Goal: Task Accomplishment & Management: Complete application form

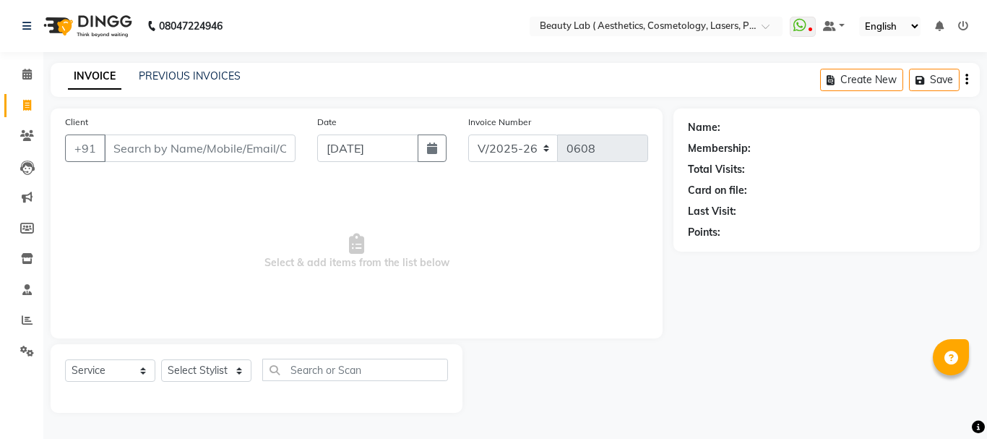
select select "7169"
select select "service"
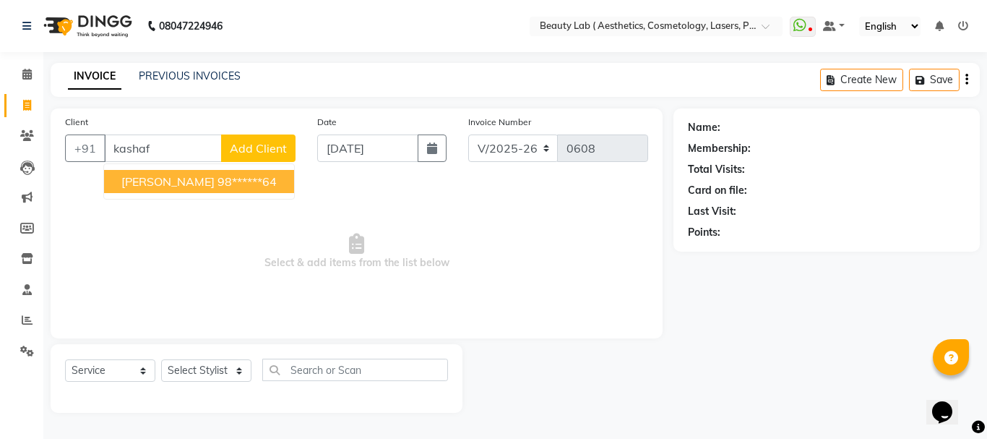
click at [199, 189] on button "[PERSON_NAME] 98******64" at bounding box center [199, 181] width 190 height 23
type input "98******64"
click at [199, 189] on span "Select & add items from the list below" at bounding box center [356, 251] width 583 height 144
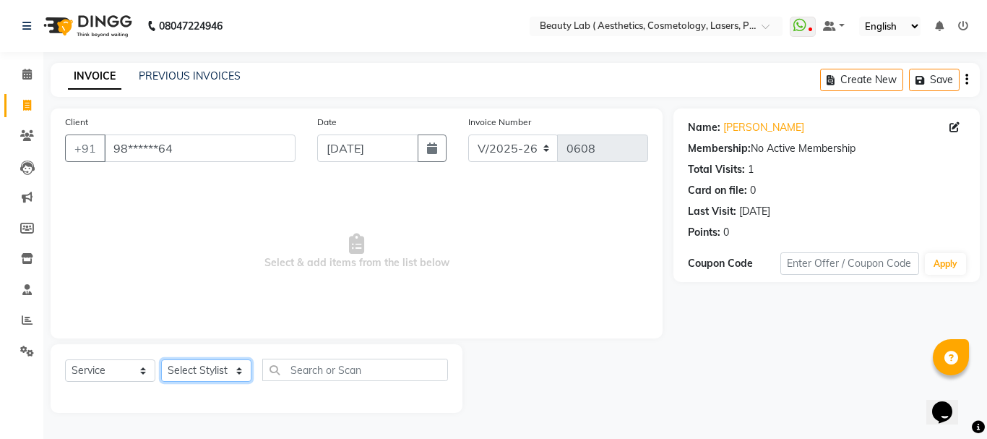
click at [220, 376] on select "Select Stylist [PERSON_NAME] neha nishu sarika" at bounding box center [206, 370] width 90 height 22
select select "59940"
click at [161, 359] on select "Select Stylist [PERSON_NAME] neha nishu sarika" at bounding box center [206, 370] width 90 height 22
click at [195, 268] on span "Select & add items from the list below" at bounding box center [356, 251] width 583 height 144
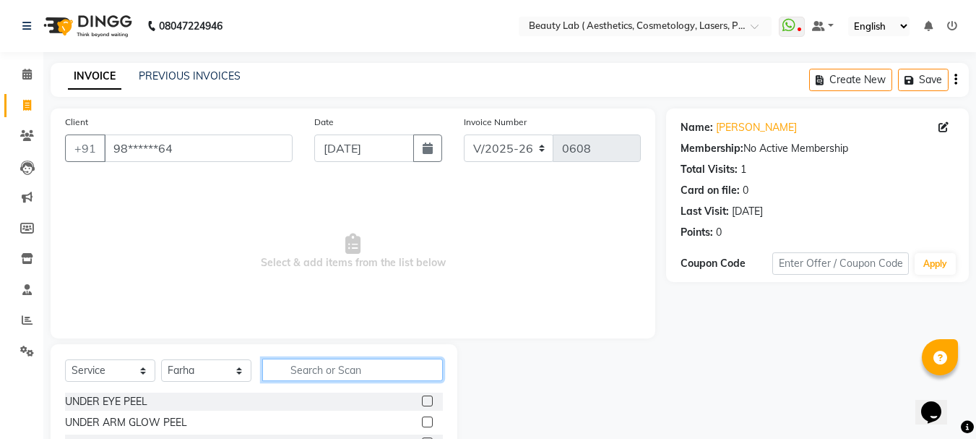
click at [316, 368] on input "text" at bounding box center [352, 369] width 181 height 22
type input "gfc"
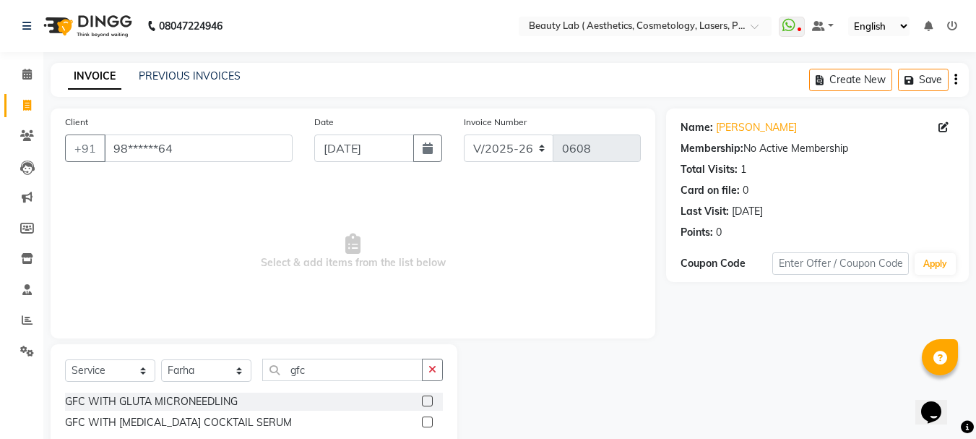
click at [431, 398] on label at bounding box center [427, 400] width 11 height 11
click at [431, 398] on input "checkbox" at bounding box center [426, 401] width 9 height 9
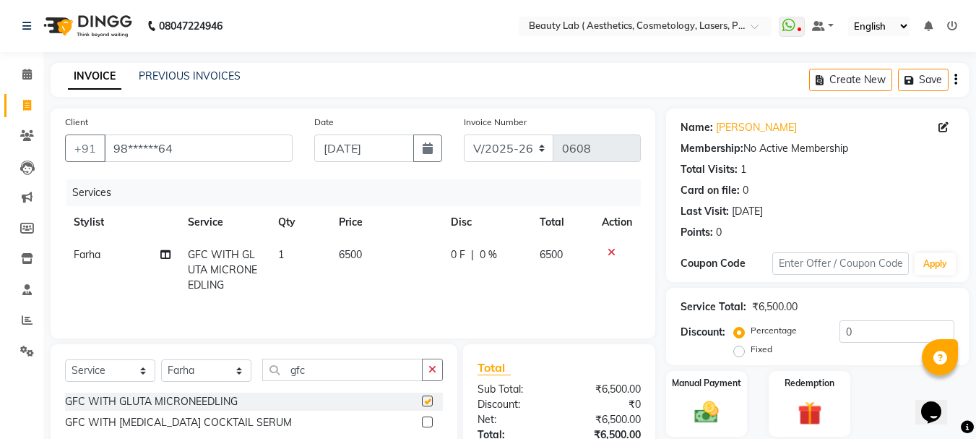
checkbox input "false"
click at [345, 366] on input "gfc" at bounding box center [342, 369] width 160 height 22
type input "g"
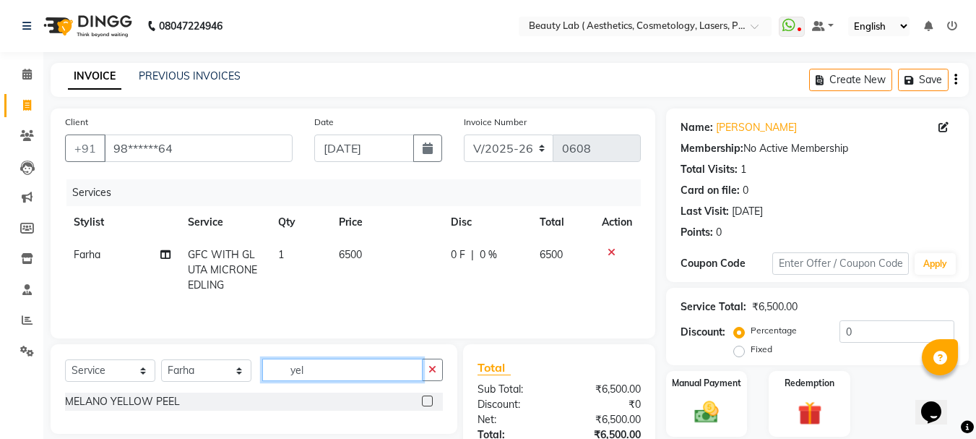
type input "yel"
click at [425, 400] on label at bounding box center [427, 400] width 11 height 11
click at [425, 400] on input "checkbox" at bounding box center [426, 401] width 9 height 9
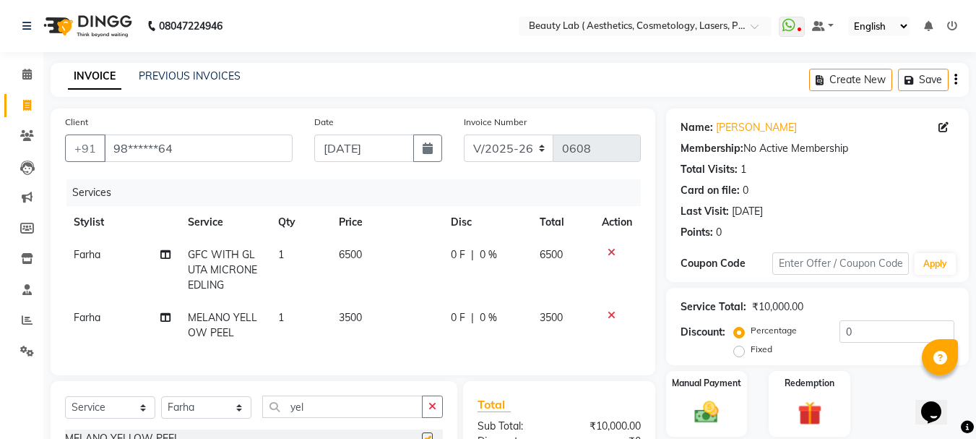
checkbox input "false"
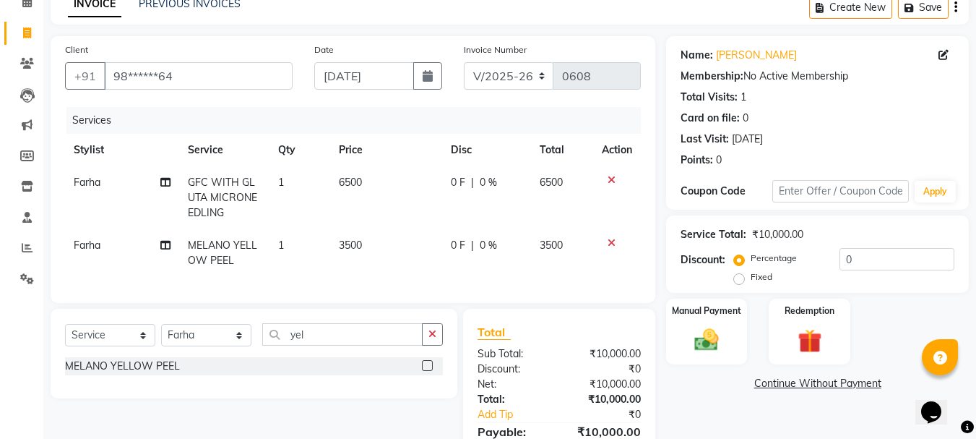
click at [751, 281] on label "Fixed" at bounding box center [762, 276] width 22 height 13
click at [737, 281] on input "Fixed" at bounding box center [742, 277] width 10 height 10
radio input "true"
click at [879, 251] on input "0" at bounding box center [896, 259] width 115 height 22
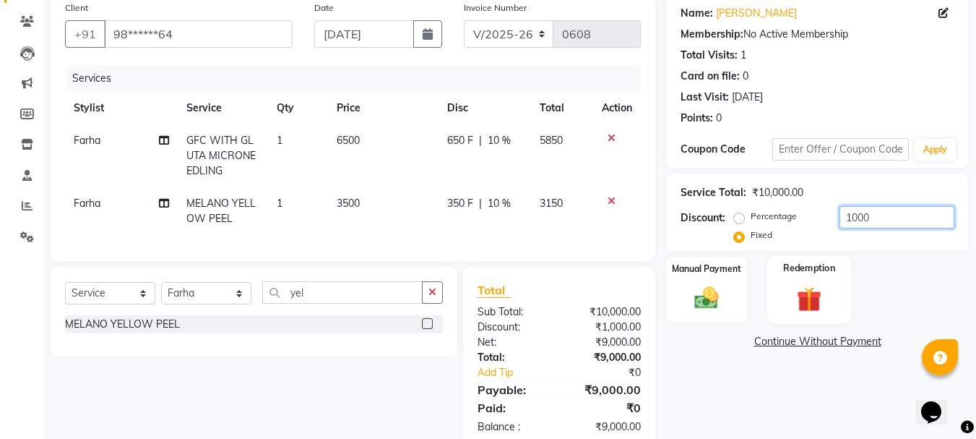
scroll to position [157, 0]
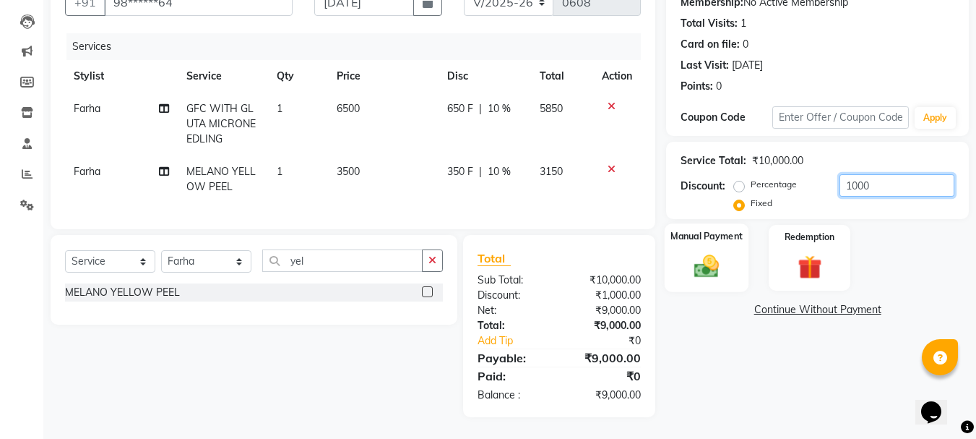
type input "1000"
click at [703, 257] on img at bounding box center [706, 265] width 40 height 29
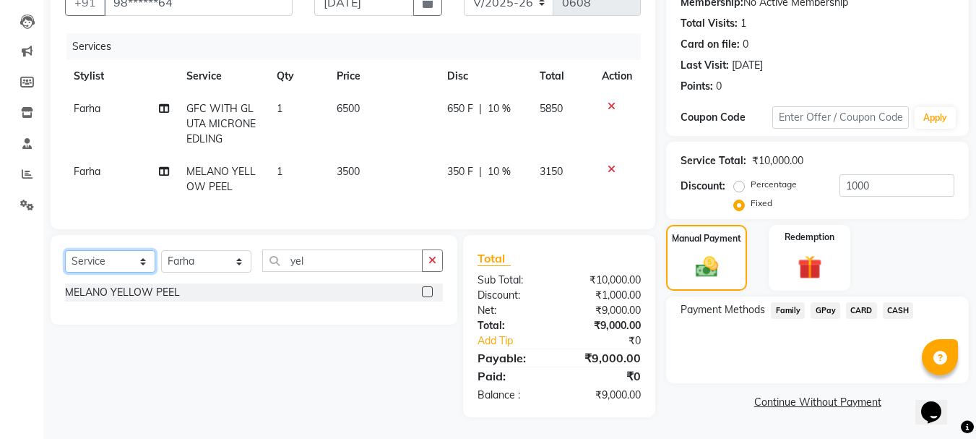
click at [106, 264] on select "Select Service Product Membership Package Voucher Prepaid Gift Card" at bounding box center [110, 261] width 90 height 22
select select "product"
click at [65, 250] on select "Select Service Product Membership Package Voucher Prepaid Gift Card" at bounding box center [110, 261] width 90 height 22
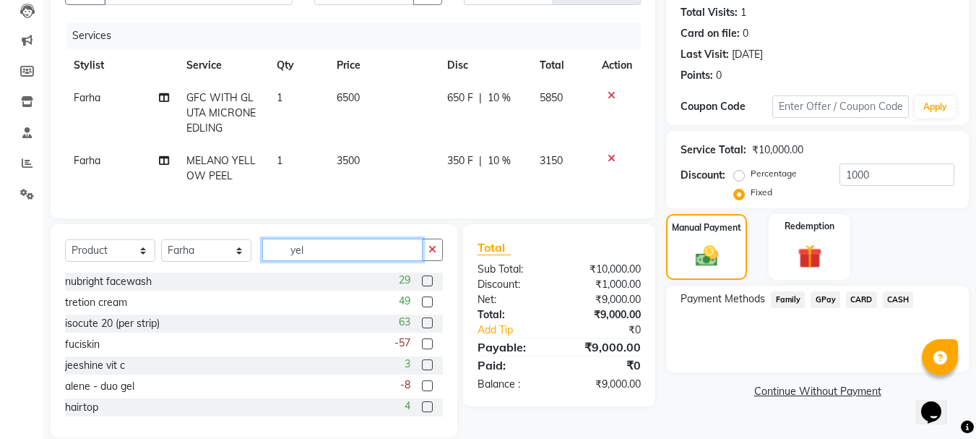
click at [324, 257] on input "yel" at bounding box center [342, 249] width 160 height 22
type input "y"
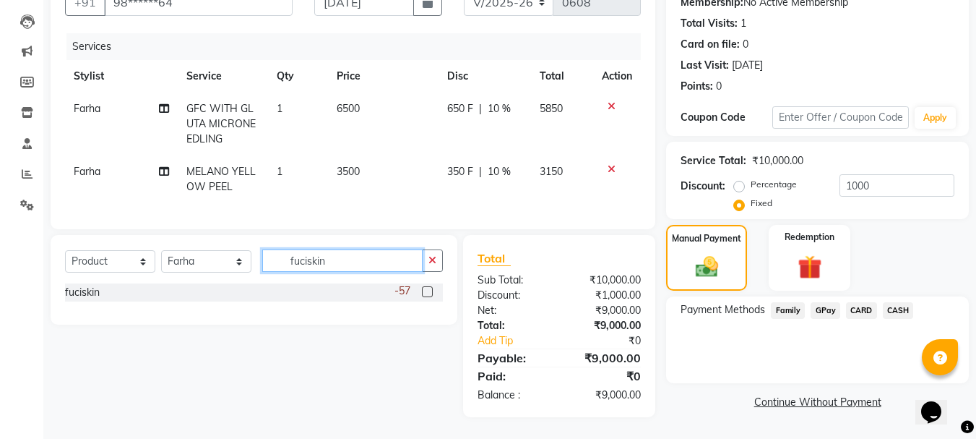
type input "fuciskin"
click at [428, 292] on label at bounding box center [427, 291] width 11 height 11
click at [428, 292] on input "checkbox" at bounding box center [426, 292] width 9 height 9
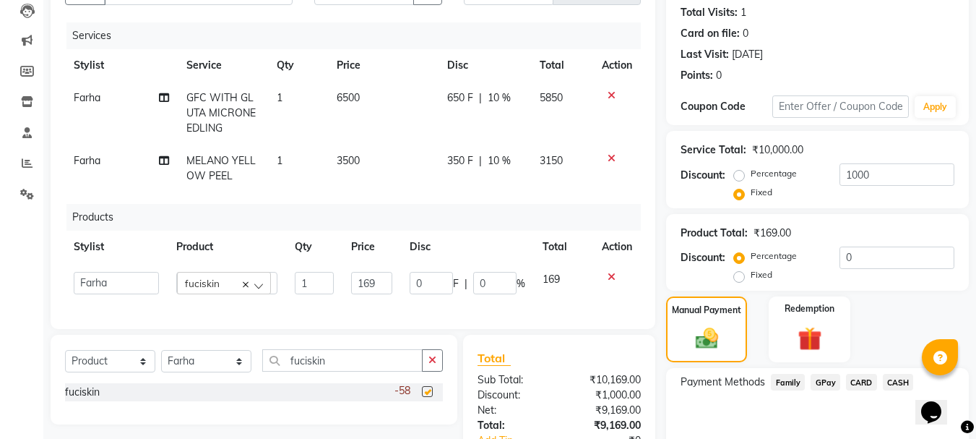
checkbox input "false"
click at [347, 371] on input "fuciskin" at bounding box center [342, 360] width 160 height 22
click at [387, 280] on input "169" at bounding box center [372, 283] width 42 height 22
type input "162"
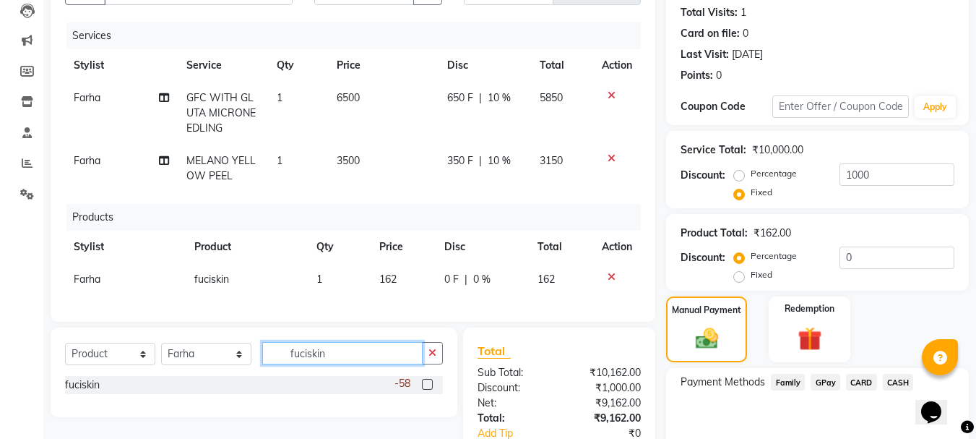
click at [345, 362] on input "fuciskin" at bounding box center [342, 353] width 160 height 22
type input "f"
type input "nuc"
click at [431, 389] on label at bounding box center [427, 384] width 11 height 11
click at [431, 389] on input "checkbox" at bounding box center [426, 384] width 9 height 9
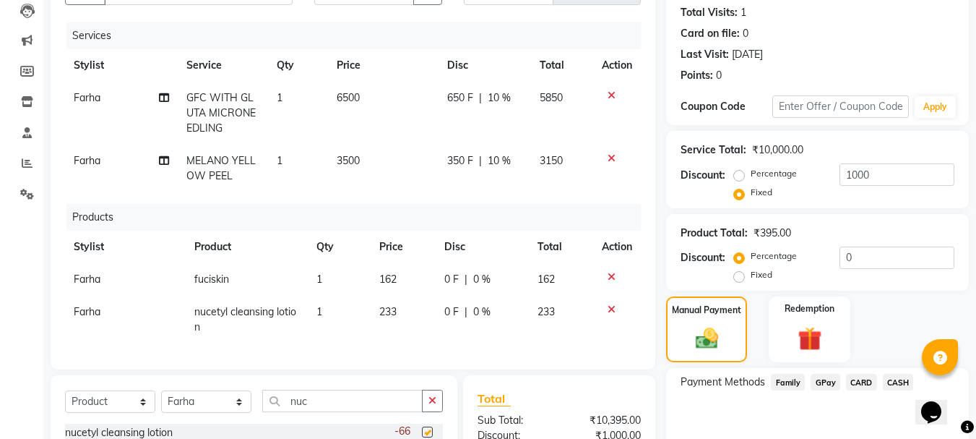
checkbox input "false"
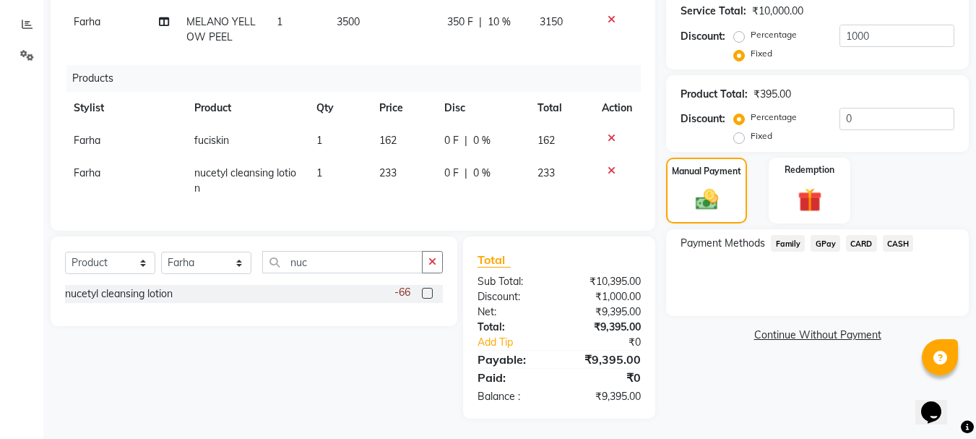
scroll to position [308, 0]
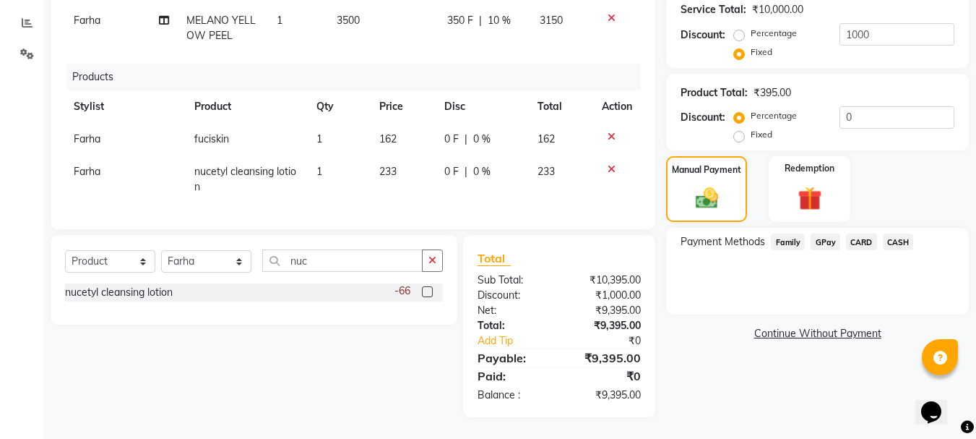
click at [892, 233] on span "CASH" at bounding box center [898, 241] width 31 height 17
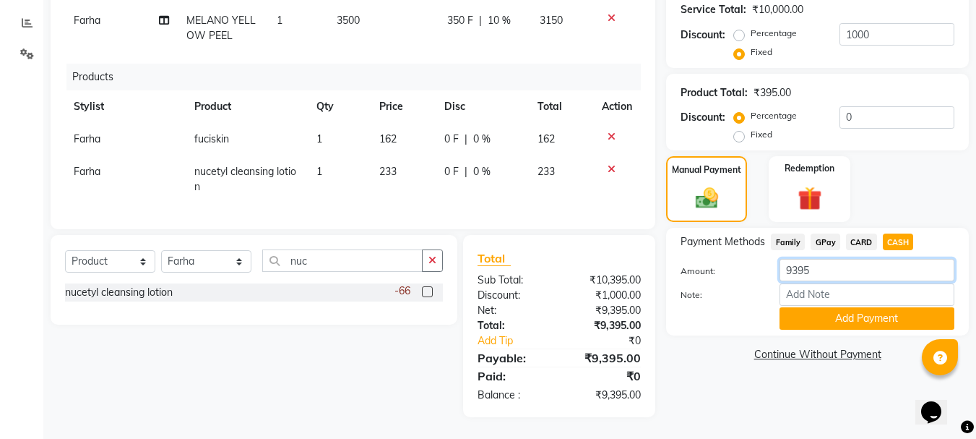
click at [853, 263] on input "9395" at bounding box center [867, 270] width 175 height 22
type input "9"
type input "7000"
click at [853, 307] on button "Add Payment" at bounding box center [867, 318] width 175 height 22
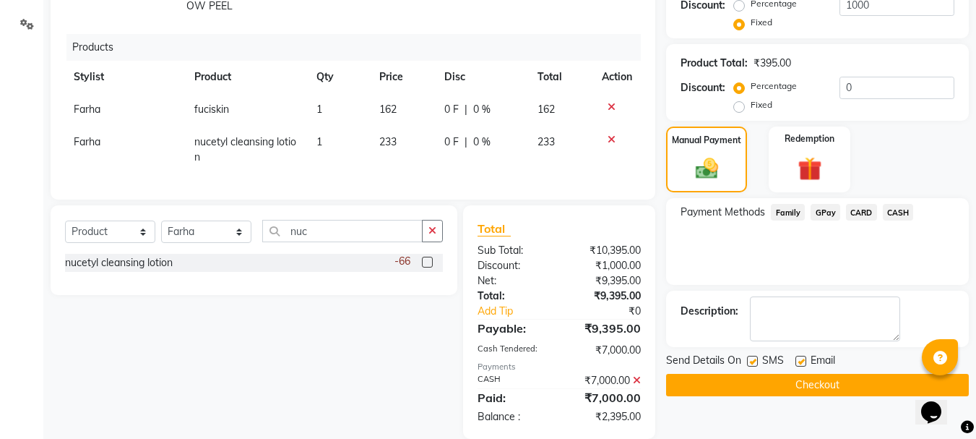
scroll to position [359, 0]
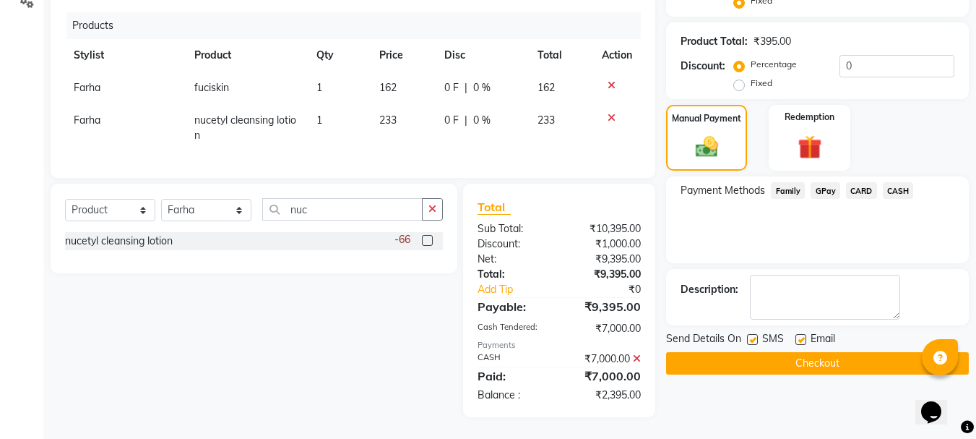
click at [823, 182] on span "GPay" at bounding box center [826, 190] width 30 height 17
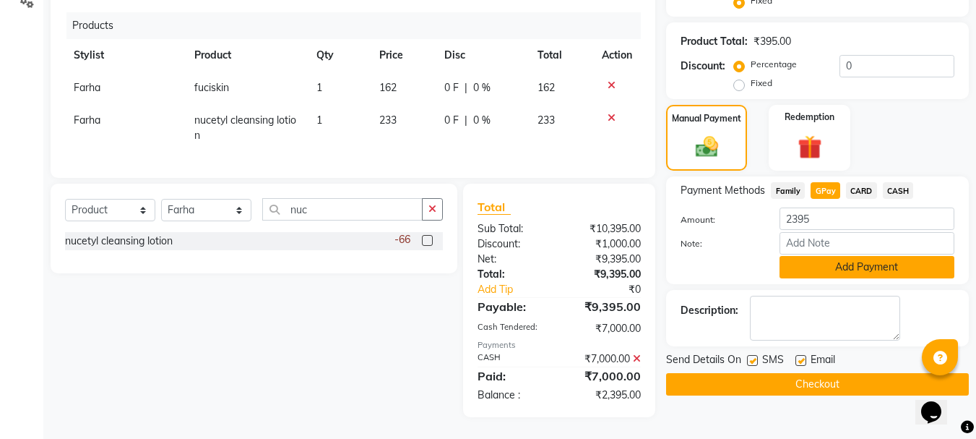
click at [827, 256] on button "Add Payment" at bounding box center [867, 267] width 175 height 22
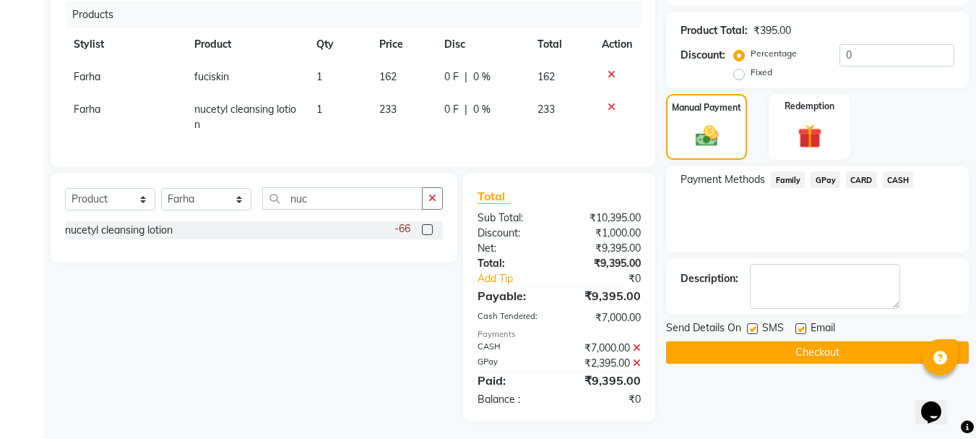
click at [798, 352] on button "Checkout" at bounding box center [817, 352] width 303 height 22
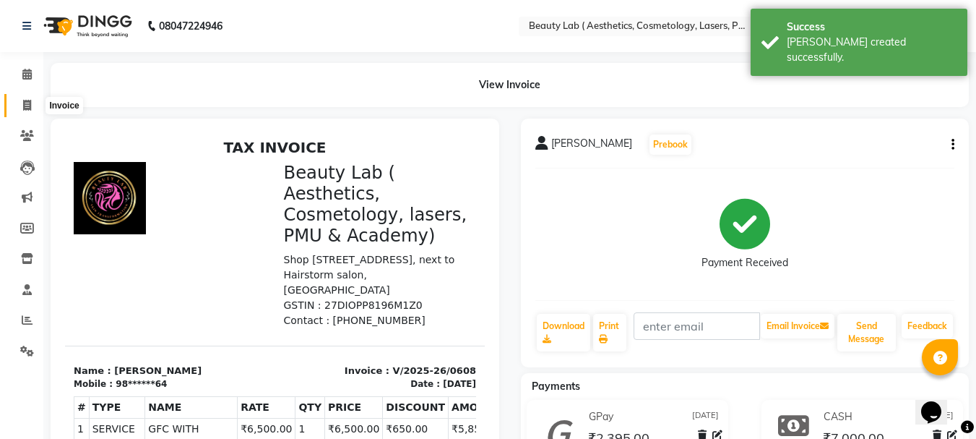
click at [24, 106] on icon at bounding box center [27, 105] width 8 height 11
select select "7169"
select select "service"
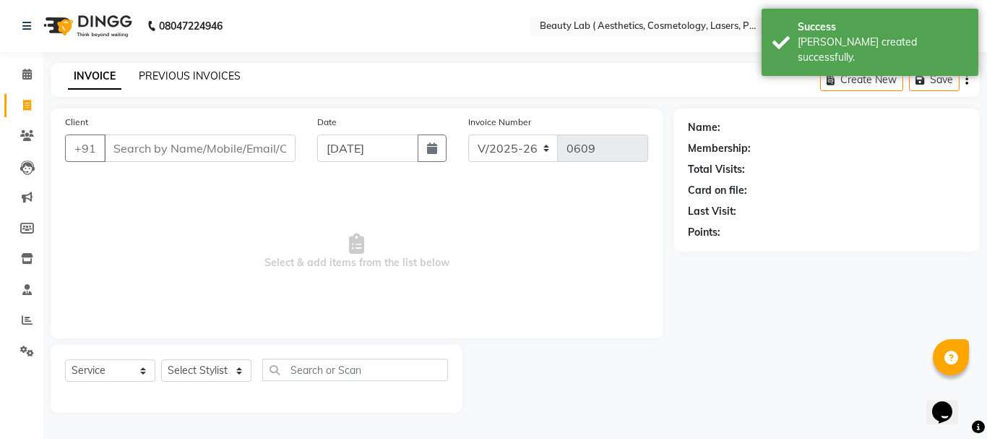
click at [185, 71] on link "PREVIOUS INVOICES" at bounding box center [190, 75] width 102 height 13
